Goal: Task Accomplishment & Management: Manage account settings

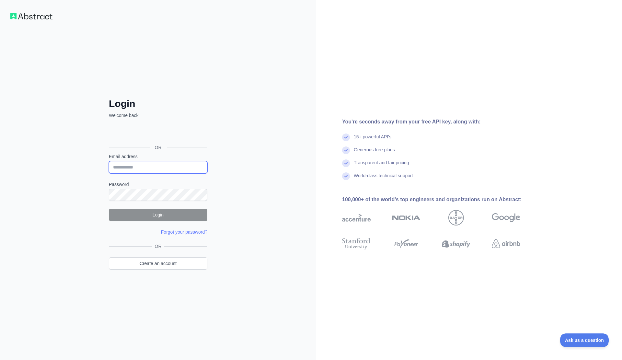
click at [157, 165] on input "Email address" at bounding box center [158, 167] width 98 height 12
paste input "**********"
type input "**********"
click at [153, 215] on button "Login" at bounding box center [158, 215] width 98 height 12
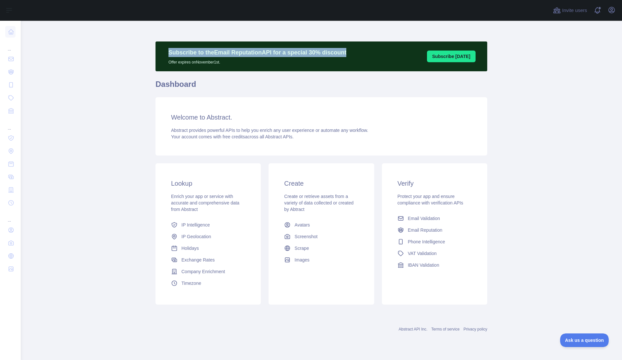
drag, startPoint x: 169, startPoint y: 51, endPoint x: 348, endPoint y: 50, distance: 179.1
click at [348, 50] on div "Subscribe to the Email Reputation API for a special 30 % discount Offer expires…" at bounding box center [321, 56] width 332 height 30
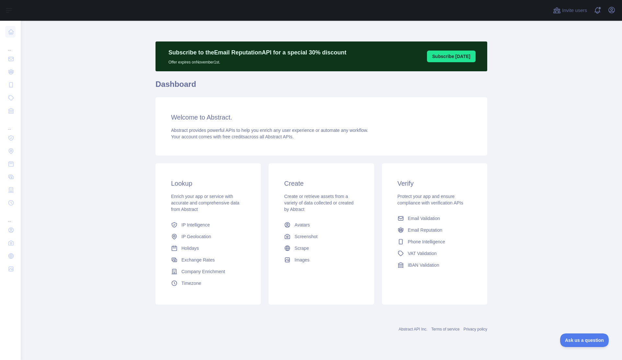
click at [197, 62] on p "Offer expires on [DATE]." at bounding box center [257, 61] width 178 height 8
click at [598, 9] on span at bounding box center [599, 10] width 13 height 21
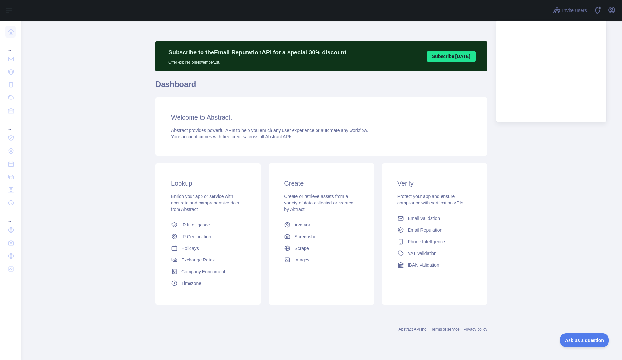
click at [75, 103] on main "Subscribe to the Email Reputation API for a special 30 % discount Offer expires…" at bounding box center [321, 190] width 601 height 339
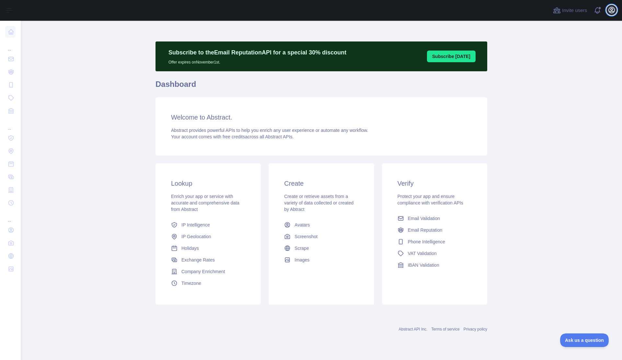
click at [609, 9] on icon "button" at bounding box center [612, 10] width 8 height 8
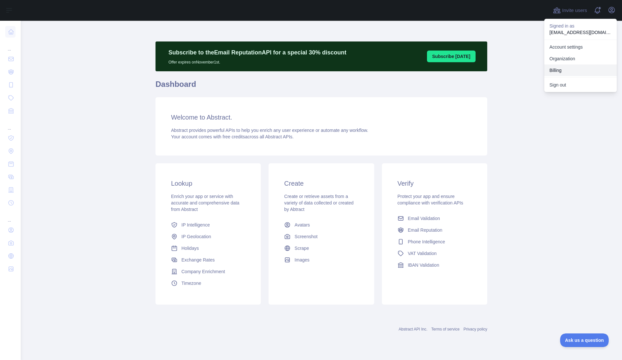
click at [569, 72] on button "Billing" at bounding box center [580, 70] width 73 height 12
